Goal: Information Seeking & Learning: Learn about a topic

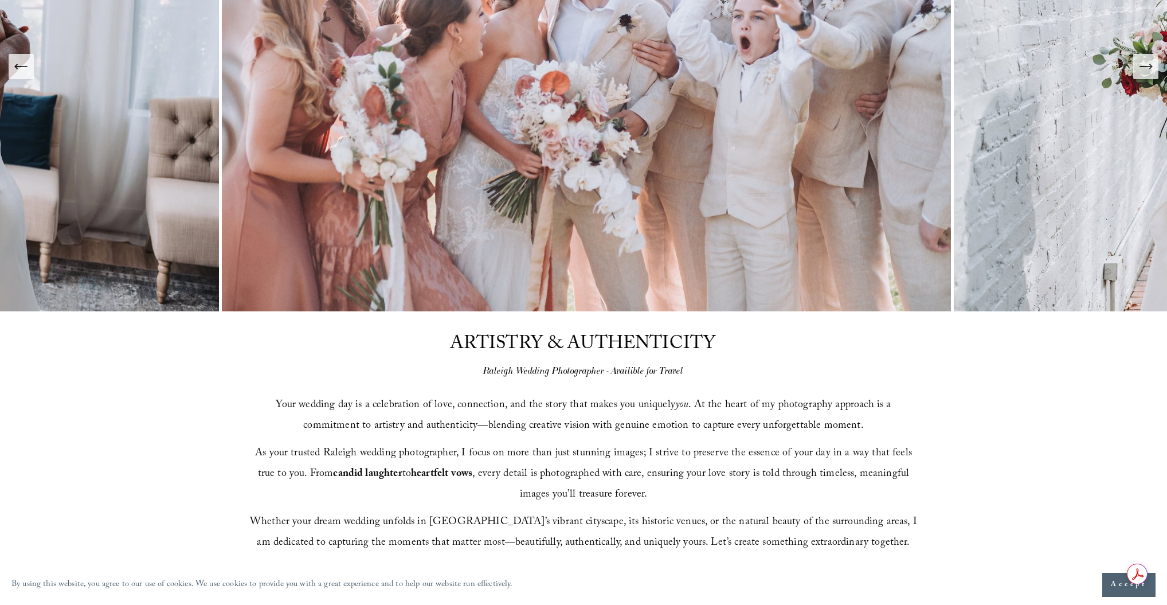
scroll to position [413, 0]
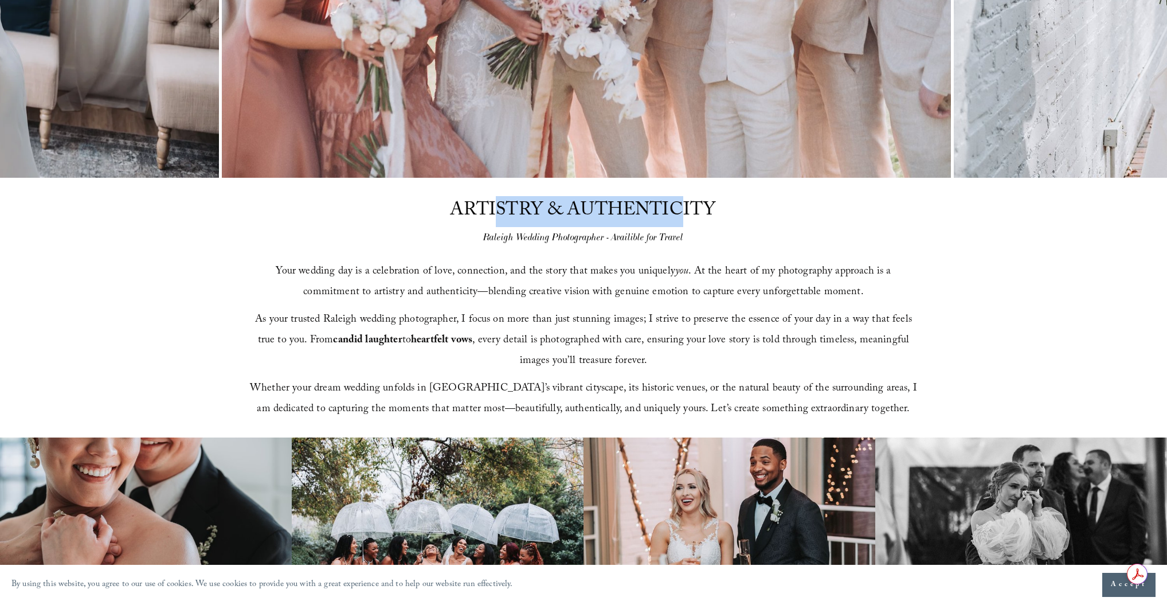
drag, startPoint x: 495, startPoint y: 206, endPoint x: 679, endPoint y: 209, distance: 184.0
click at [679, 209] on span "ARTISTRY & AUTHENTICITY" at bounding box center [583, 211] width 266 height 31
click at [492, 211] on span "ARTISTRY & AUTHENTICITY" at bounding box center [583, 211] width 266 height 31
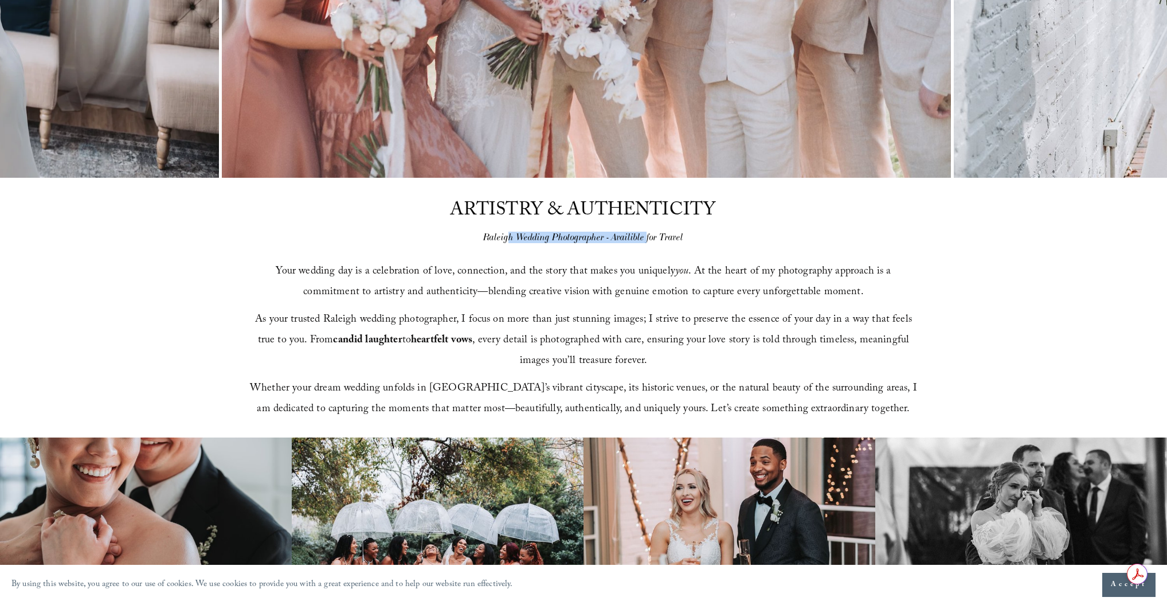
drag, startPoint x: 507, startPoint y: 240, endPoint x: 647, endPoint y: 233, distance: 140.0
click at [647, 233] on em "Raleigh Wedding Photographer - Availible for Travel" at bounding box center [583, 237] width 200 height 11
drag, startPoint x: 405, startPoint y: 269, endPoint x: 548, endPoint y: 262, distance: 142.9
click at [548, 262] on p "Your wedding day is a celebration of love, connection, and the story that makes…" at bounding box center [583, 282] width 669 height 41
drag, startPoint x: 604, startPoint y: 268, endPoint x: 699, endPoint y: 267, distance: 95.2
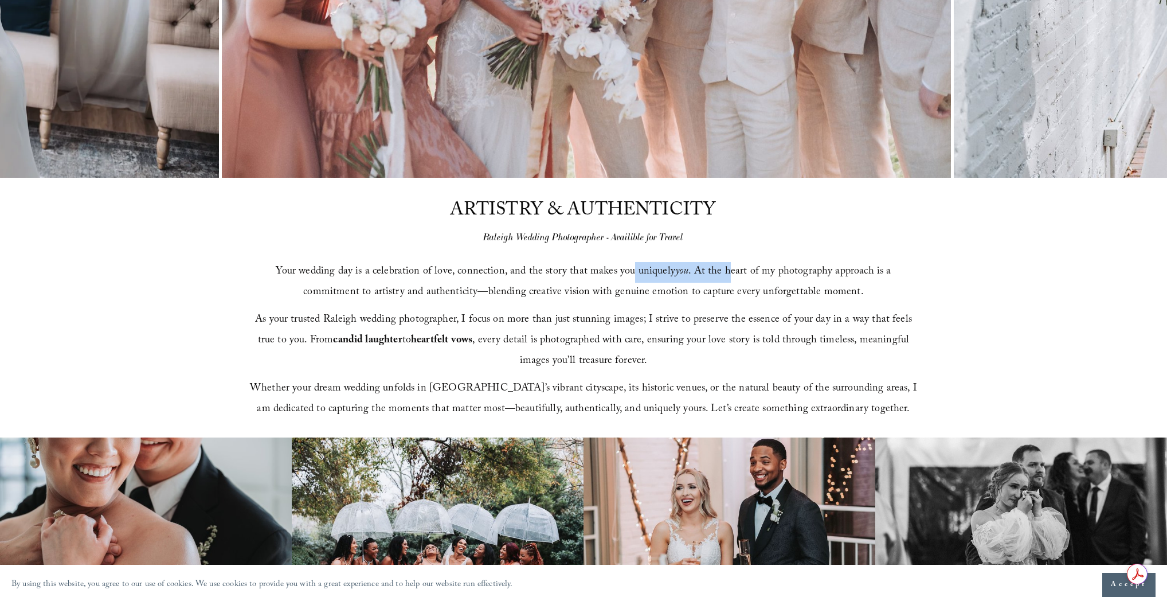
click at [699, 267] on span "Your wedding day is a celebration of love, connection, and the story that makes…" at bounding box center [585, 282] width 618 height 38
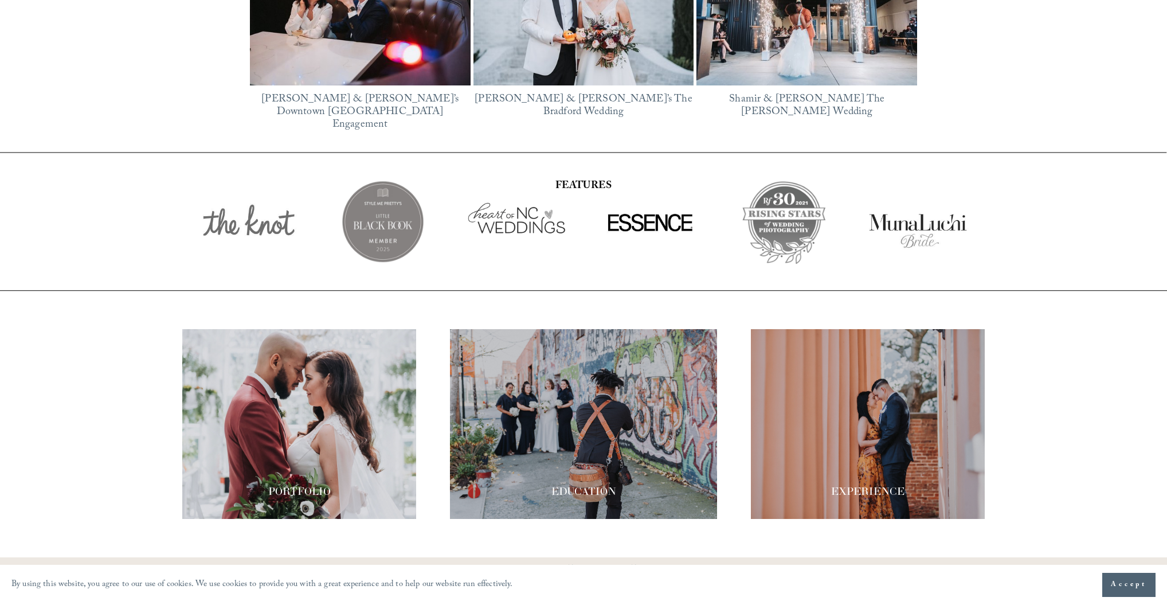
scroll to position [2022, 0]
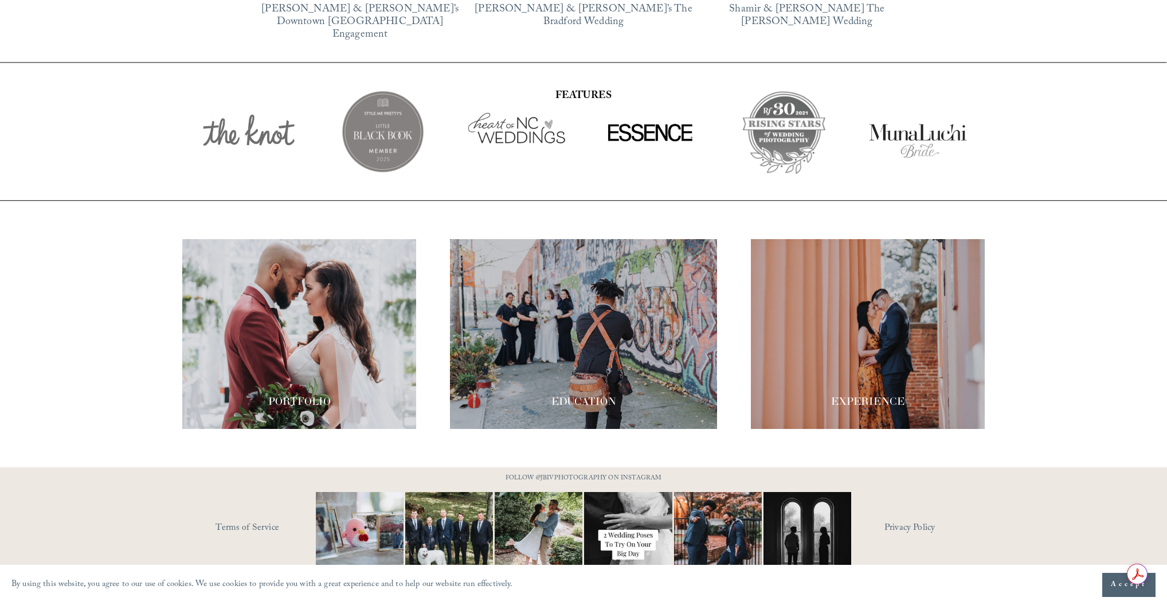
click at [865, 345] on div at bounding box center [868, 334] width 234 height 190
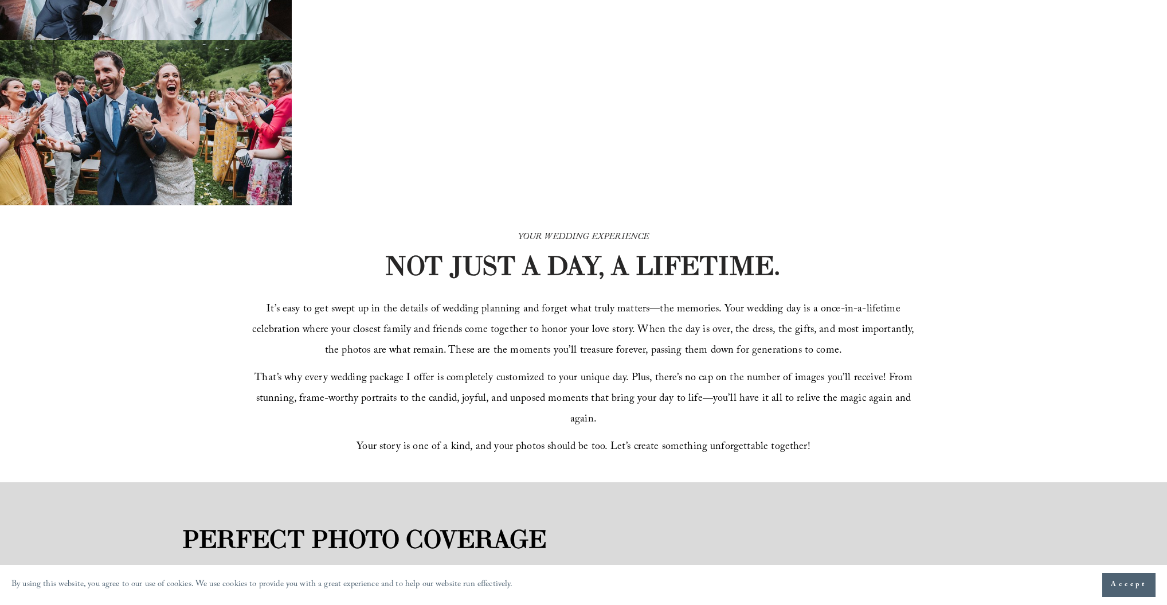
scroll to position [229, 0]
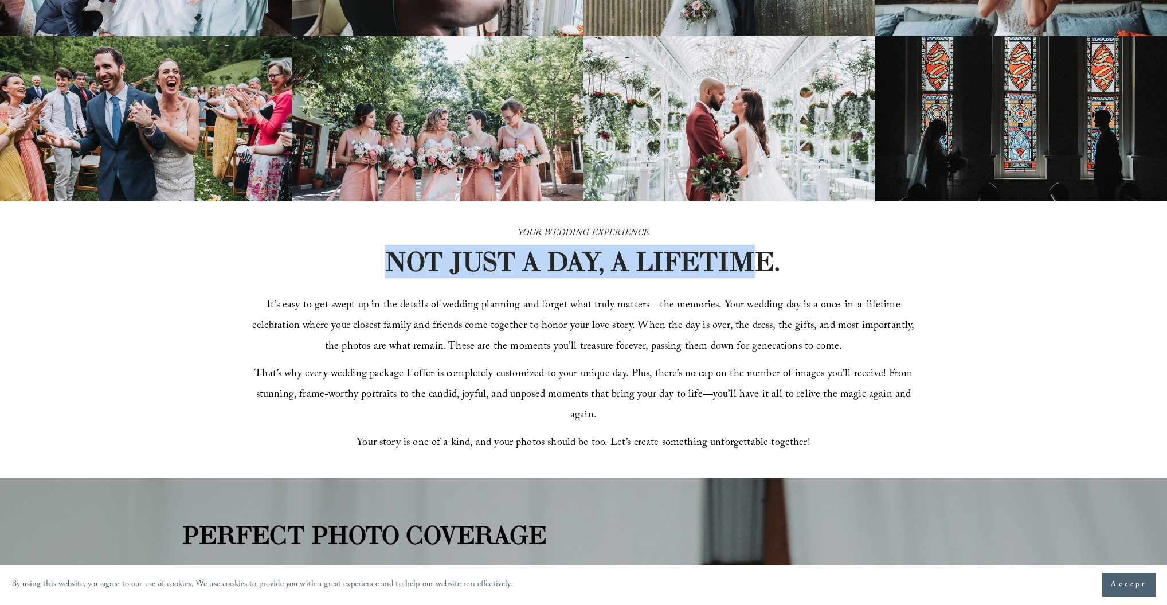
drag, startPoint x: 391, startPoint y: 266, endPoint x: 745, endPoint y: 248, distance: 354.7
click at [745, 248] on strong "NOT JUST A DAY, A LIFETIME." at bounding box center [583, 261] width 396 height 33
click at [690, 259] on strong "NOT JUST A DAY, A LIFETIME." at bounding box center [583, 261] width 396 height 33
drag, startPoint x: 390, startPoint y: 263, endPoint x: 736, endPoint y: 259, distance: 346.3
click at [736, 259] on strong "NOT JUST A DAY, A LIFETIME." at bounding box center [583, 261] width 396 height 33
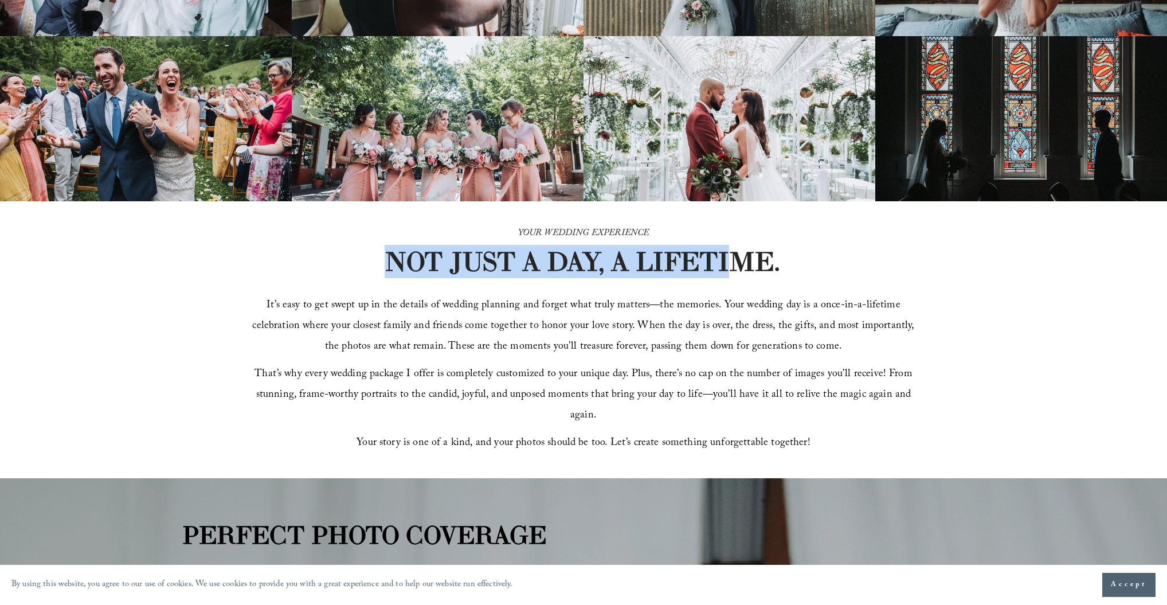
click at [443, 264] on strong "NOT JUST A DAY, A LIFETIME." at bounding box center [583, 261] width 396 height 33
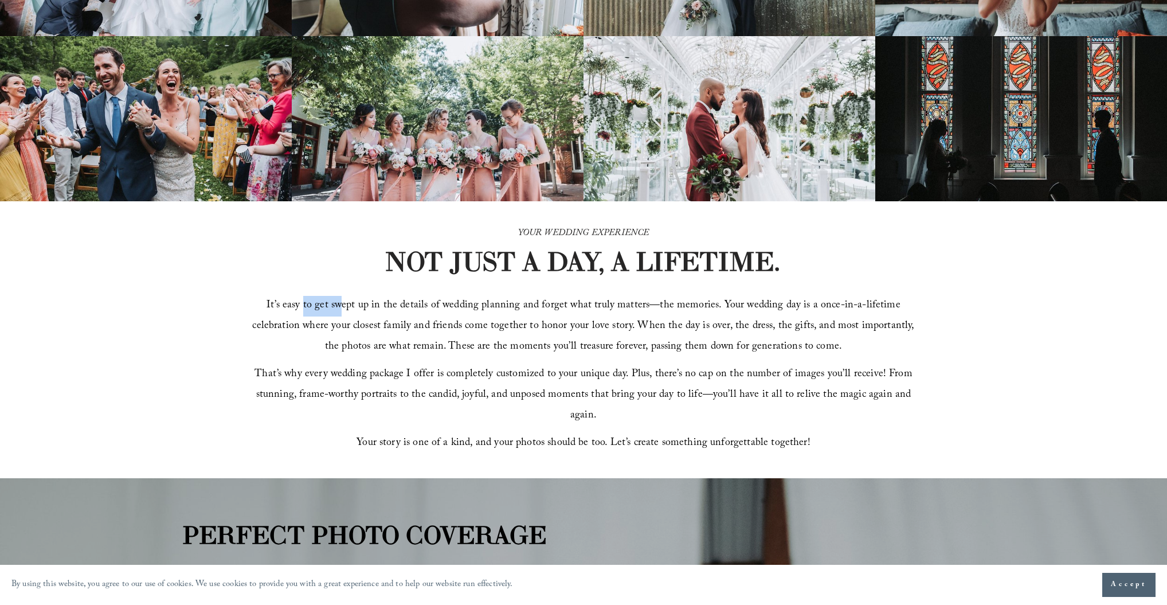
drag, startPoint x: 311, startPoint y: 317, endPoint x: 349, endPoint y: 317, distance: 37.8
click at [349, 317] on span "It’s easy to get swept up in the details of wedding planning and forget what tr…" at bounding box center [584, 326] width 665 height 59
click at [658, 300] on div "It’s easy to get swept up in the details of wedding planning and forget what tr…" at bounding box center [584, 375] width 668 height 159
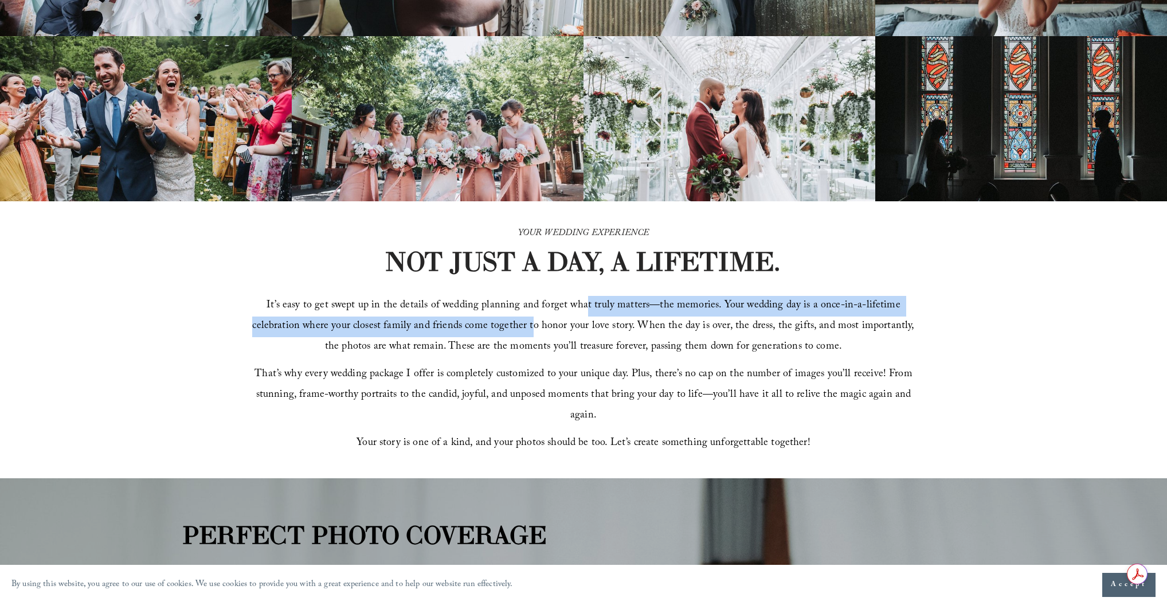
drag, startPoint x: 530, startPoint y: 329, endPoint x: 587, endPoint y: 323, distance: 57.0
click at [587, 323] on span "It’s easy to get swept up in the details of wedding planning and forget what tr…" at bounding box center [584, 326] width 665 height 59
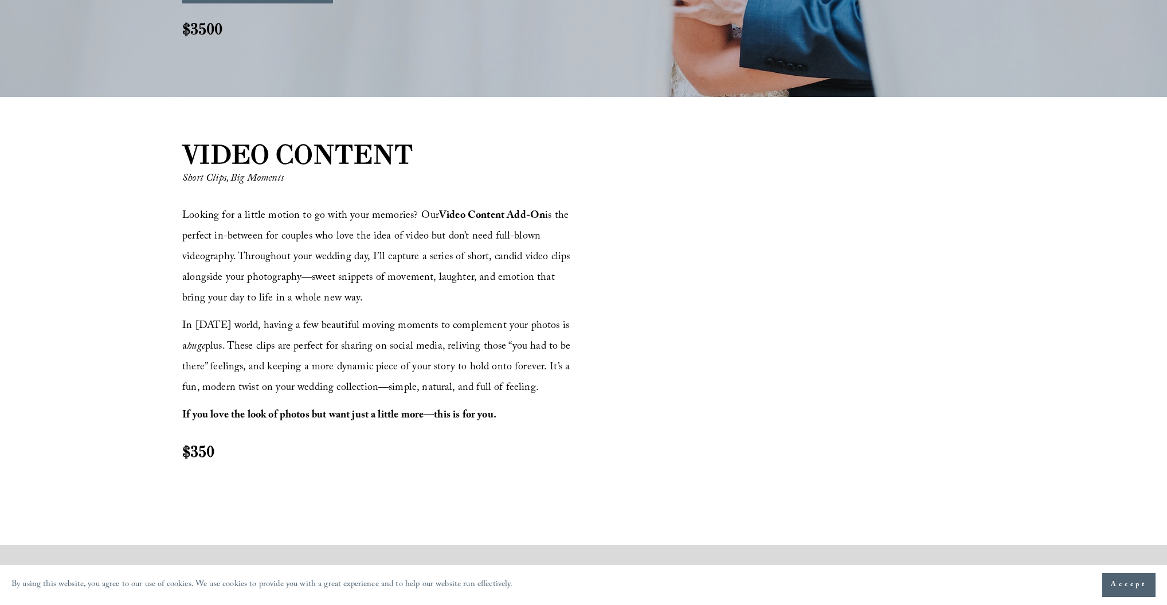
scroll to position [1376, 0]
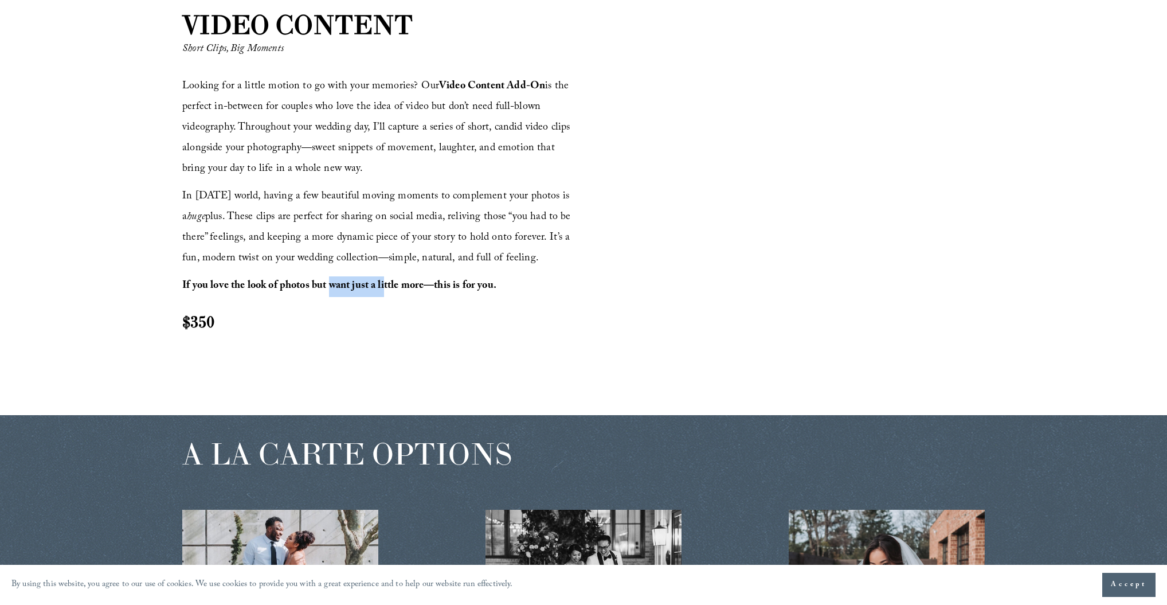
drag, startPoint x: 331, startPoint y: 287, endPoint x: 383, endPoint y: 284, distance: 51.7
click at [383, 284] on strong "If you love the look of photos but want just a little more—this is for you." at bounding box center [339, 286] width 314 height 18
drag, startPoint x: 201, startPoint y: 194, endPoint x: 354, endPoint y: 190, distance: 152.6
click at [354, 190] on span "In [DATE] world, having a few beautiful moving moments to complement your photo…" at bounding box center [378, 228] width 392 height 80
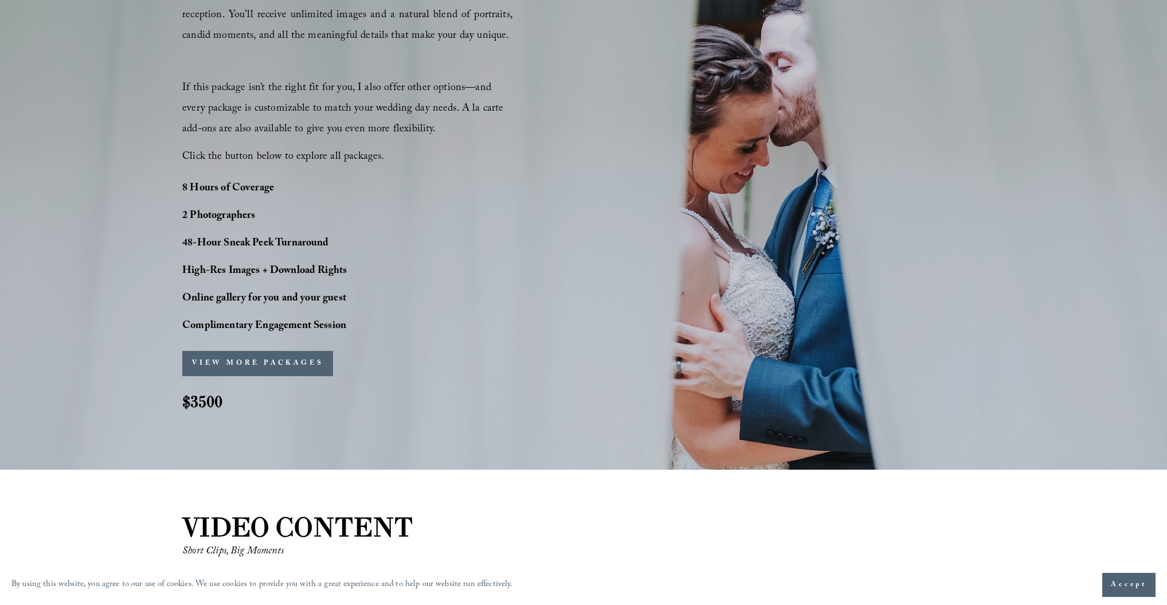
scroll to position [871, 0]
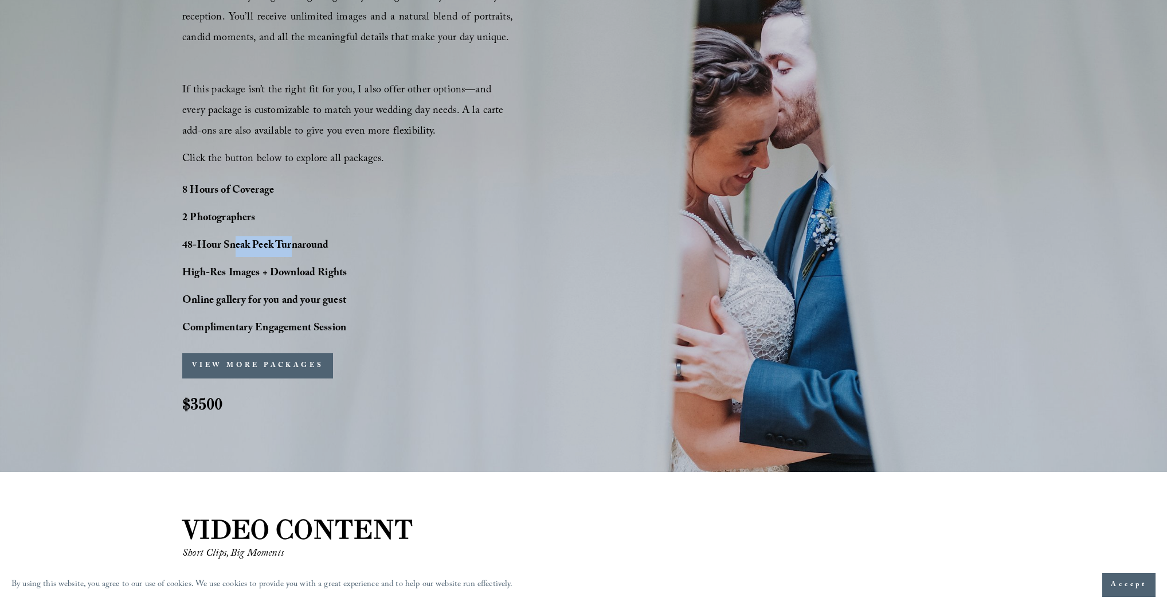
drag, startPoint x: 234, startPoint y: 245, endPoint x: 294, endPoint y: 238, distance: 60.1
click at [294, 238] on strong "48-Hour Sneak Peek Turnaround" at bounding box center [255, 246] width 147 height 18
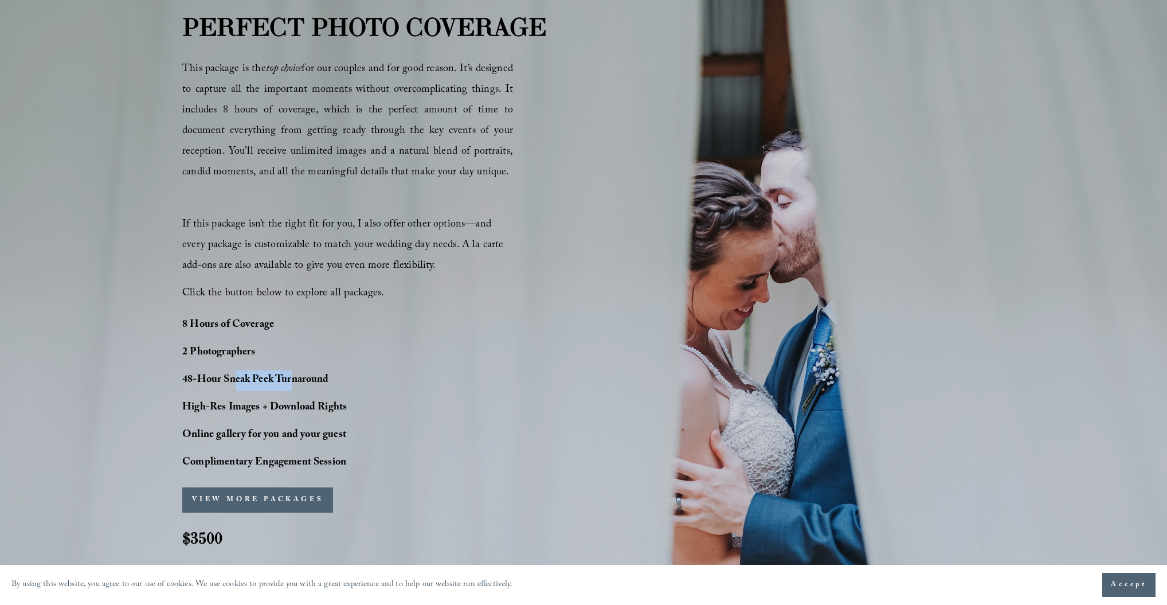
scroll to position [780, 0]
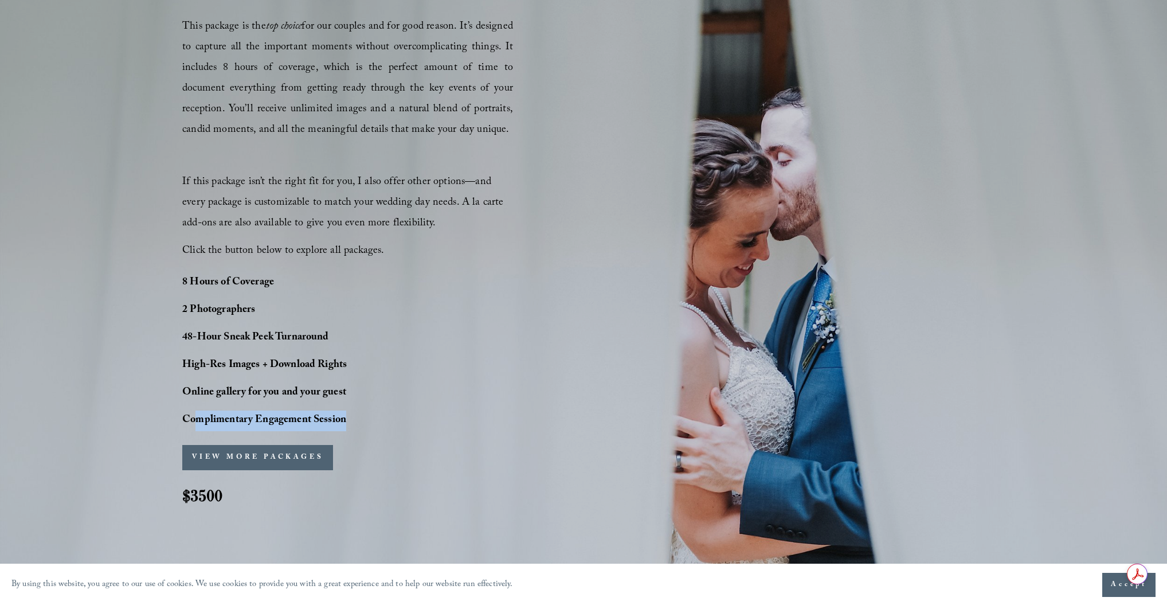
drag, startPoint x: 198, startPoint y: 416, endPoint x: 378, endPoint y: 406, distance: 180.3
click at [378, 406] on div "8 Hours of Coverage 2 Photographers 48-Hour Sneak Peek Turnaround High-Res Imag…" at bounding box center [296, 352] width 229 height 158
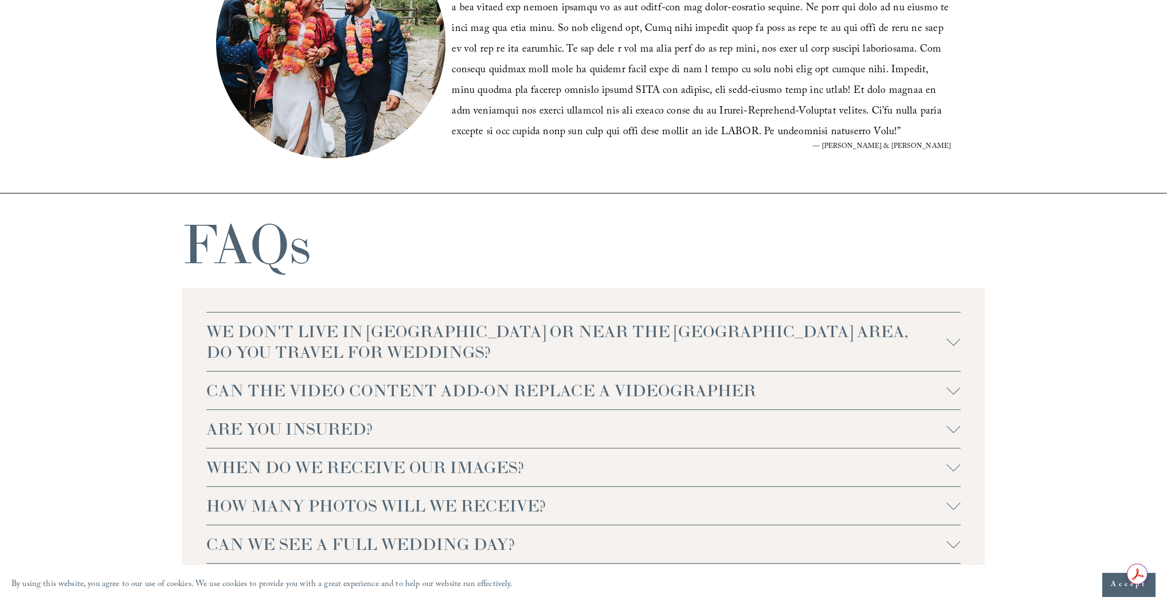
scroll to position [2568, 0]
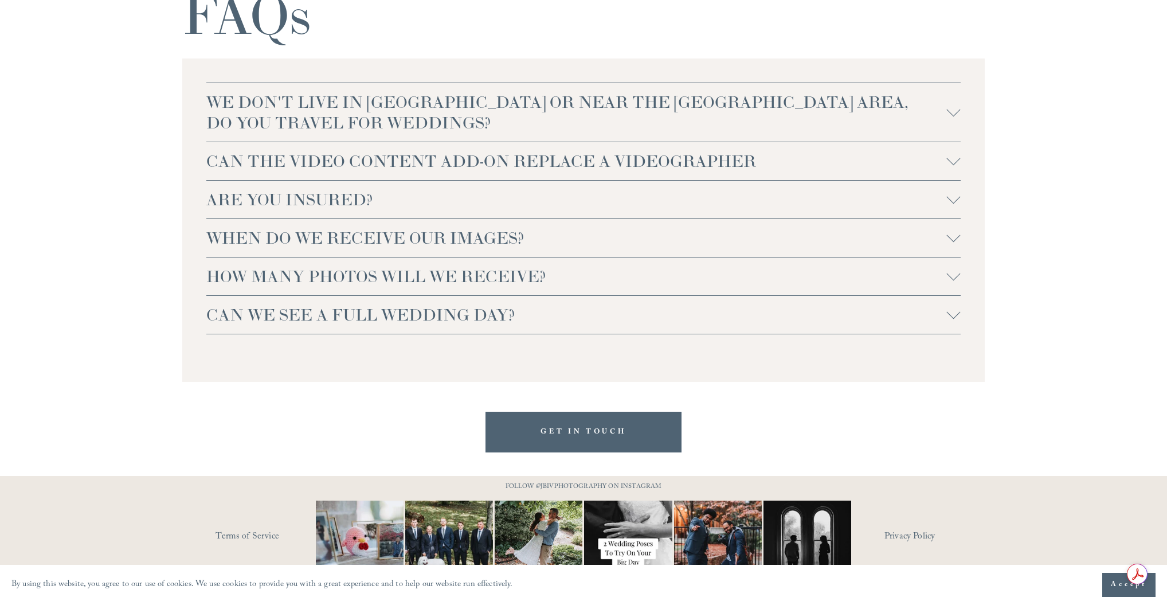
click at [949, 316] on div at bounding box center [954, 312] width 14 height 14
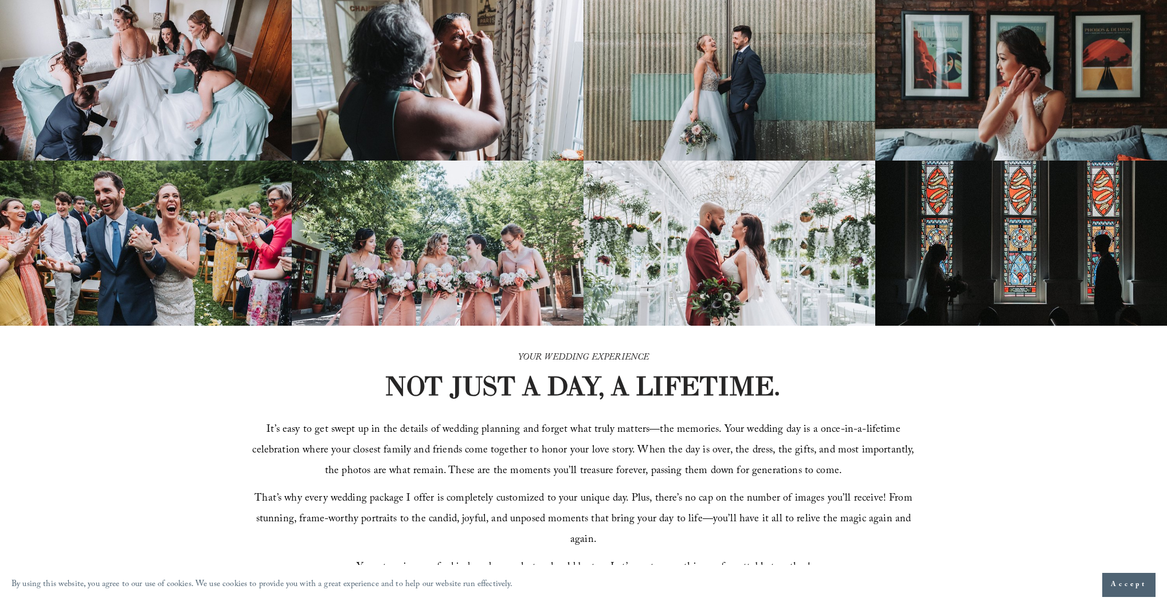
scroll to position [0, 0]
